Goal: Task Accomplishment & Management: Use online tool/utility

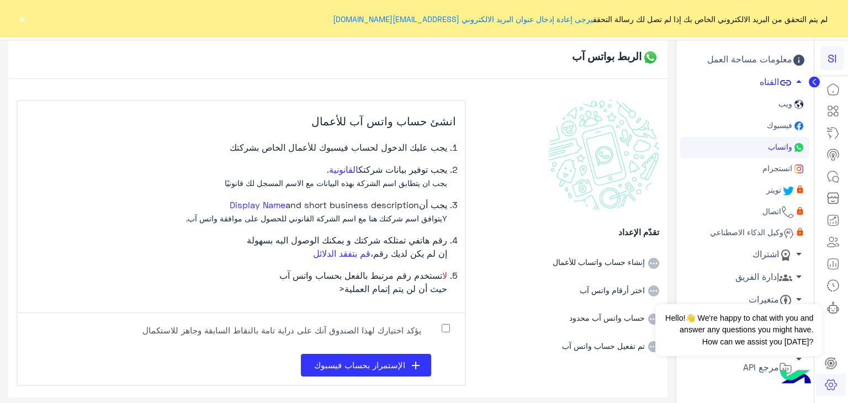
click at [386, 367] on span "الإستمرار بحساب فيسبوك" at bounding box center [359, 365] width 91 height 10
click at [418, 363] on icon "add" at bounding box center [415, 365] width 13 height 13
click at [447, 277] on li "لا تستخدم رقم مرتبط بالفعل بحساب واتس آب حيث أن لن يتم إتمام العملية<" at bounding box center [237, 286] width 421 height 35
click at [426, 279] on span "لا تستخدم رقم مرتبط بالفعل بحساب واتس آب حيث أن لن يتم إتمام العملية<" at bounding box center [363, 282] width 168 height 24
click at [418, 288] on span "لا تستخدم رقم مرتبط بالفعل بحساب واتس آب حيث أن لن يتم إتمام العملية<" at bounding box center [363, 282] width 168 height 24
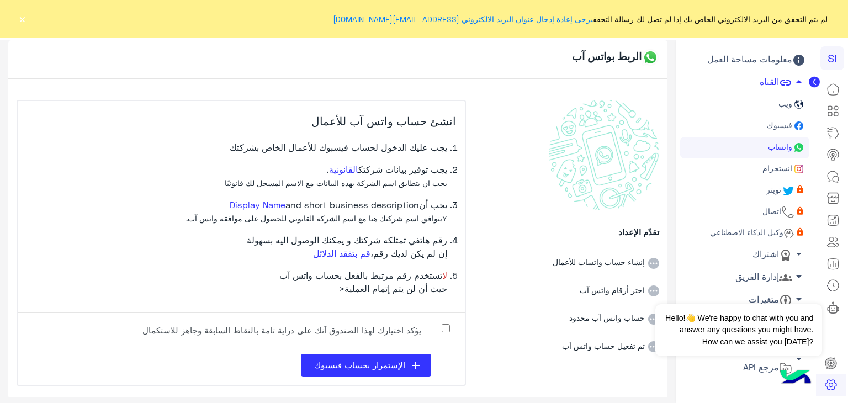
click at [398, 290] on span "لا تستخدم رقم مرتبط بالفعل بحساب واتس آب حيث أن لن يتم إتمام العملية<" at bounding box center [363, 282] width 168 height 24
click at [809, 292] on button "Dismiss ✕" at bounding box center [789, 290] width 66 height 22
click at [793, 170] on icon at bounding box center [798, 168] width 13 height 13
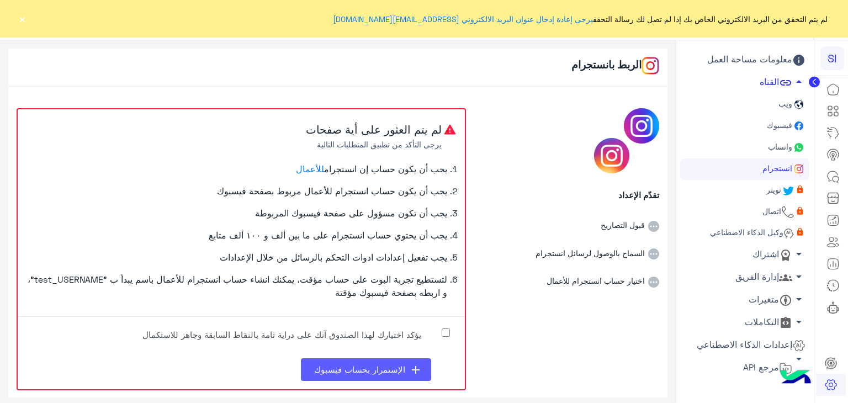
click at [407, 366] on button "add الإستمرار بحساب فيسبوك" at bounding box center [366, 369] width 130 height 23
click at [794, 112] on link "ويب" at bounding box center [744, 105] width 129 height 22
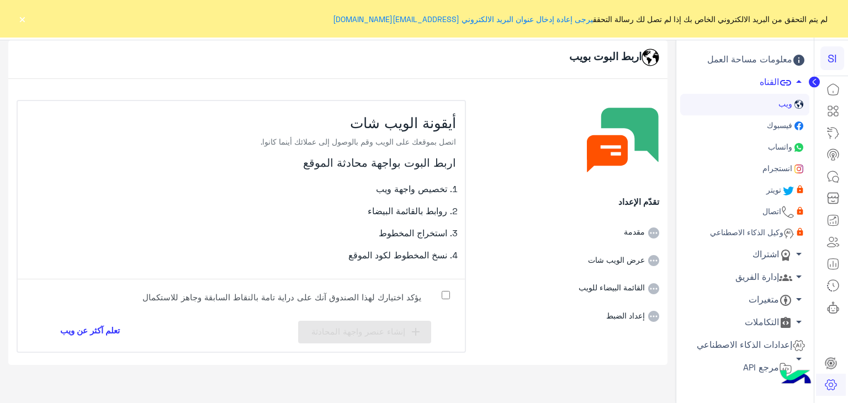
click at [435, 301] on label "يؤكد اختيارك لهذا الصندوق آنك على دراية تامة بالنقاط السابقة وجاهز للاستكمال" at bounding box center [290, 300] width 331 height 25
click at [412, 323] on button "add إنشاء عنصر واجهة المحادثة" at bounding box center [364, 332] width 133 height 23
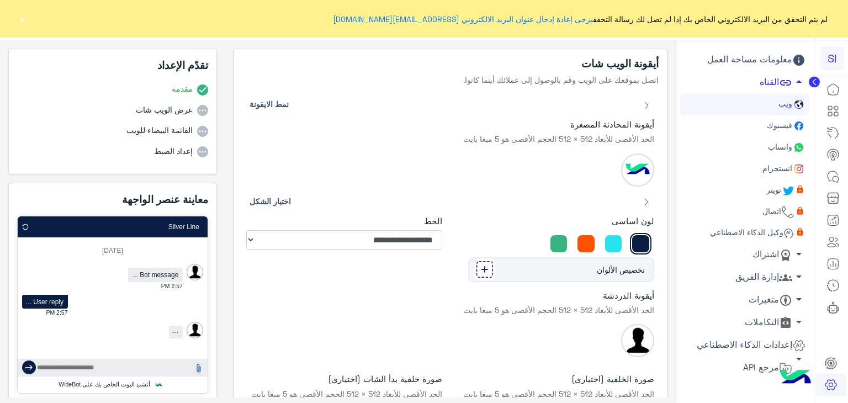
click at [442, 314] on div "أيقونة الدردشة الحد الأقصى للأبعاد 512 × 512 الحجم الأقصى هو 5 ميغا بايت" at bounding box center [450, 324] width 425 height 84
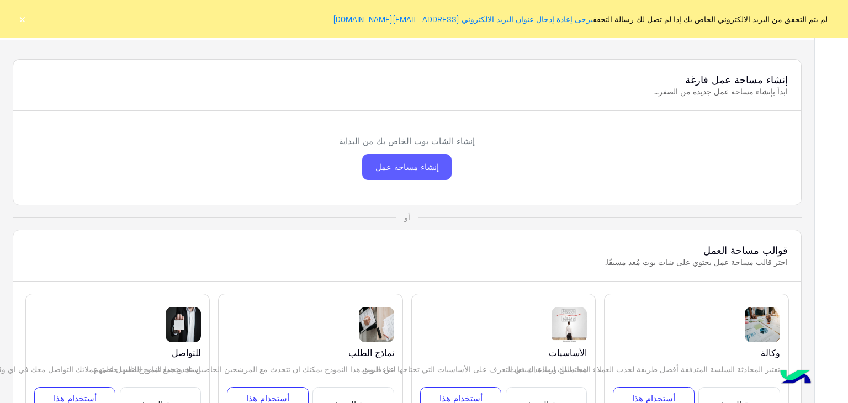
click at [404, 165] on div "إنشاء مساحة عمل" at bounding box center [406, 167] width 89 height 26
drag, startPoint x: 227, startPoint y: 154, endPoint x: 242, endPoint y: 153, distance: 14.9
click at [227, 154] on div "إنشاء الشات بوت الخاص بك من البداية إنشاء مساحة عمل" at bounding box center [407, 158] width 789 height 94
click at [24, 22] on button "×" at bounding box center [22, 18] width 11 height 11
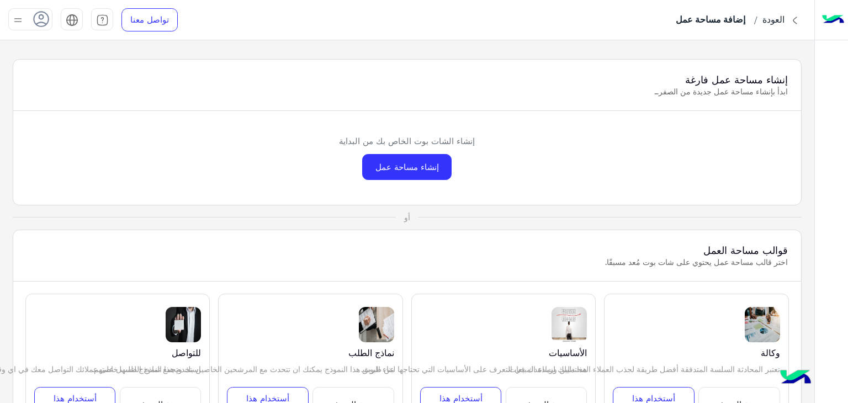
click at [829, 18] on img at bounding box center [833, 19] width 22 height 23
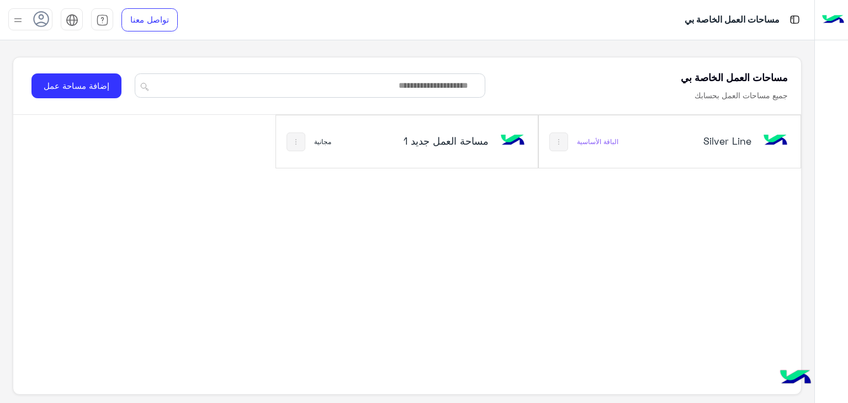
click at [721, 147] on div "Silver Line" at bounding box center [708, 141] width 87 height 15
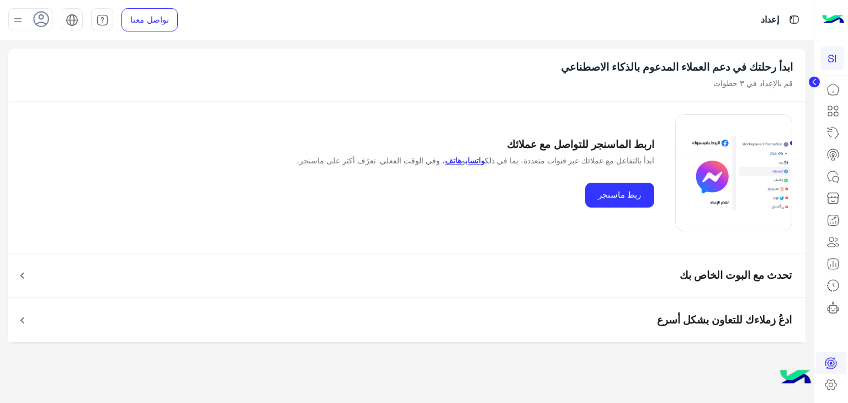
click at [814, 82] on icon at bounding box center [814, 83] width 3 height 6
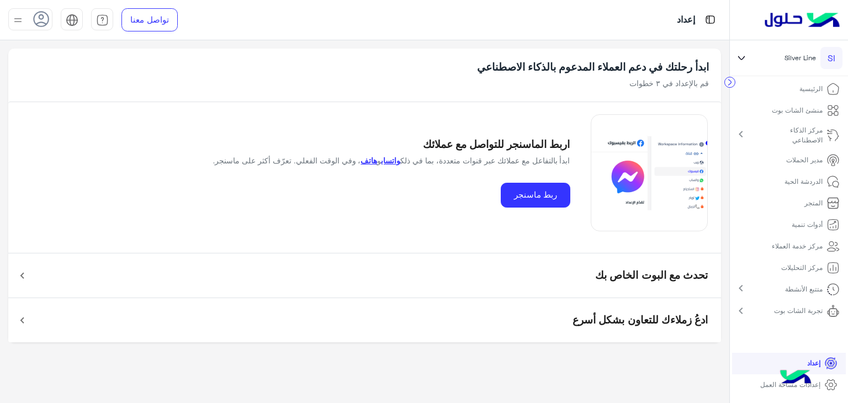
click at [827, 376] on link "إعدادات مساحة العمل" at bounding box center [799, 385] width 94 height 22
click at [827, 382] on icon at bounding box center [830, 384] width 13 height 13
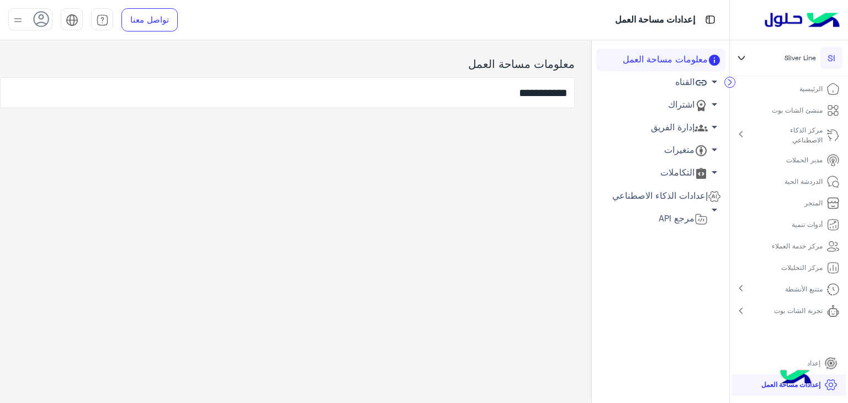
click at [706, 80] on icon at bounding box center [701, 82] width 13 height 13
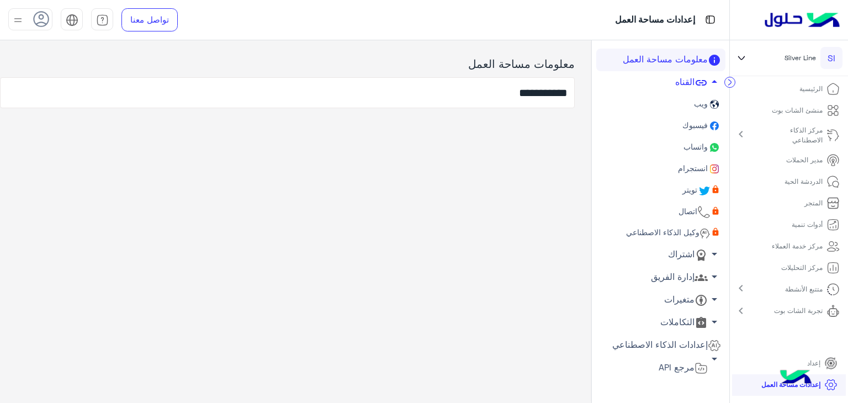
click at [690, 150] on span "واتساب" at bounding box center [694, 146] width 27 height 9
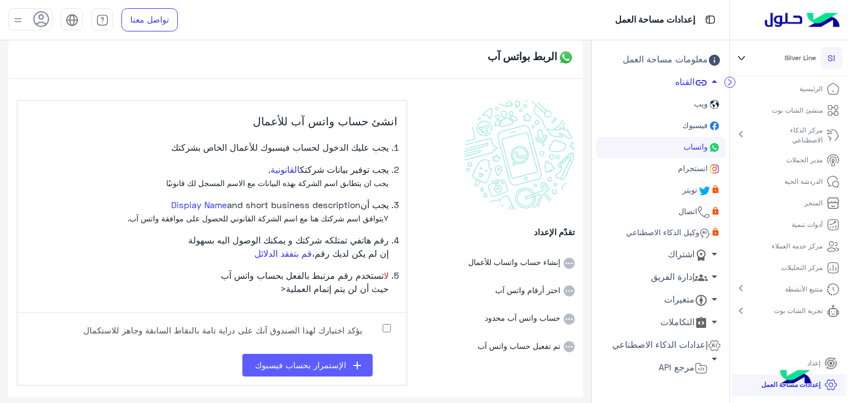
click at [350, 361] on button "add الإستمرار بحساب فيسبوك" at bounding box center [307, 365] width 130 height 23
